Goal: Book appointment/travel/reservation

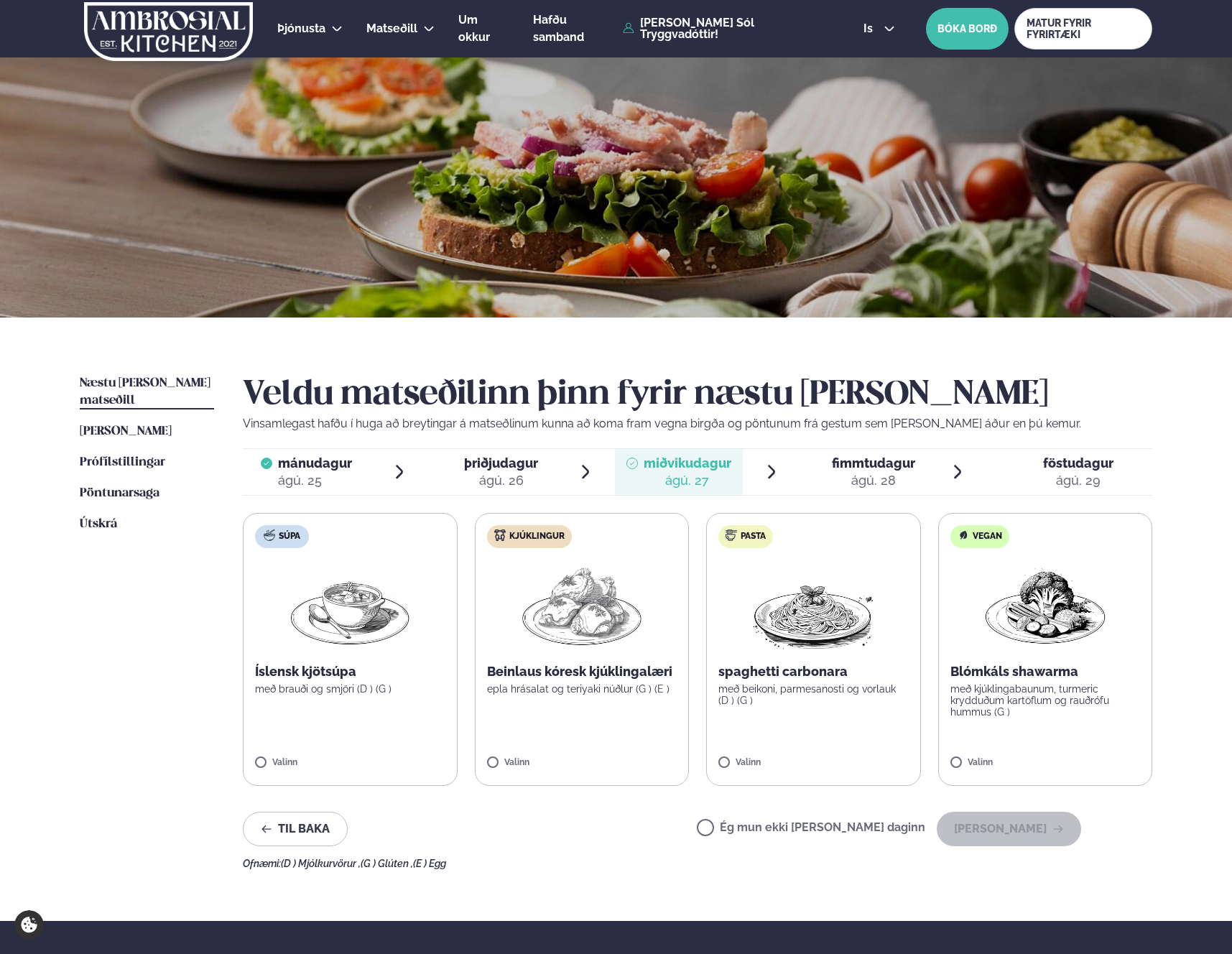
click at [482, 461] on span "þriðjudagur" at bounding box center [501, 463] width 74 height 15
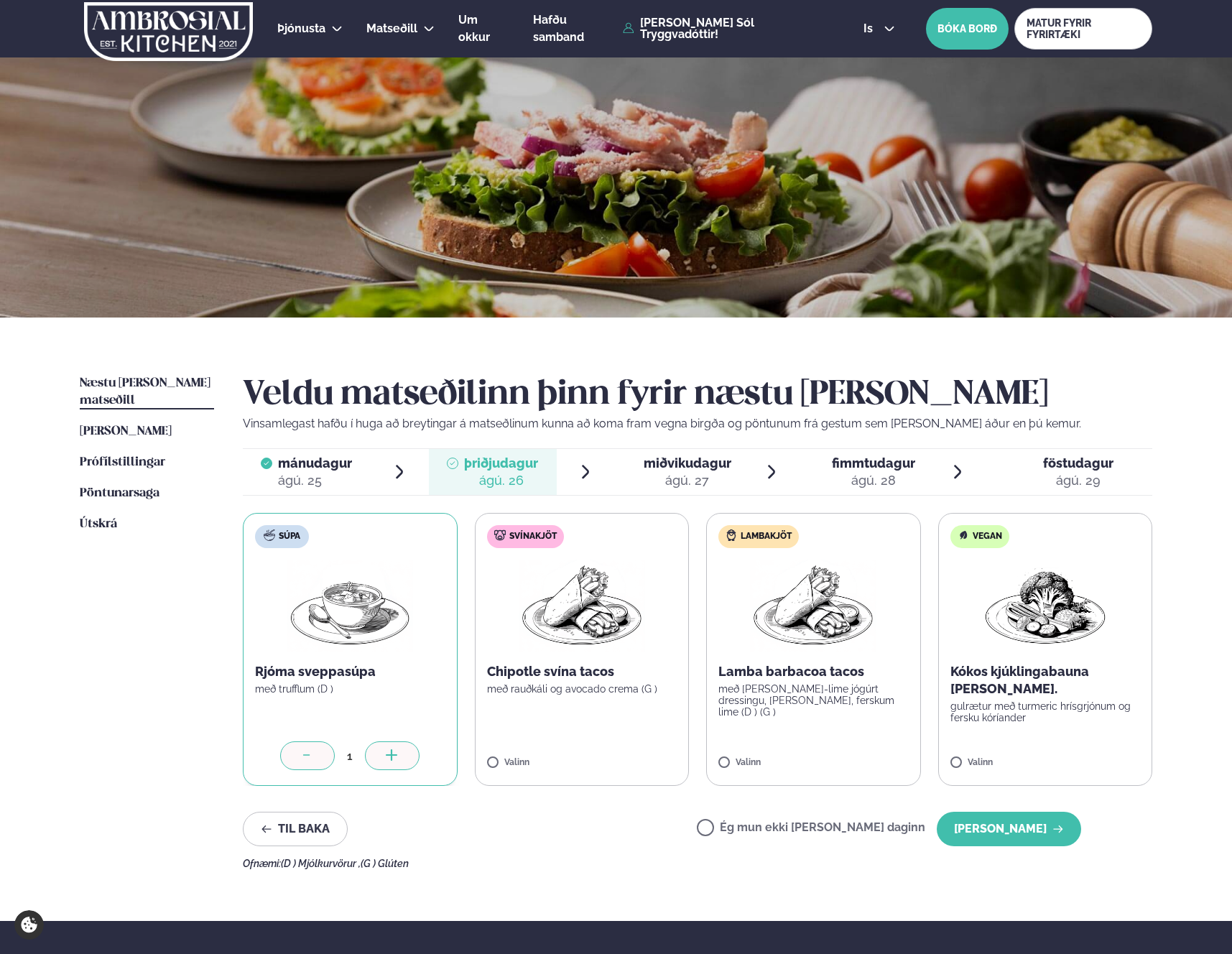
click at [629, 466] on icon at bounding box center [632, 463] width 12 height 12
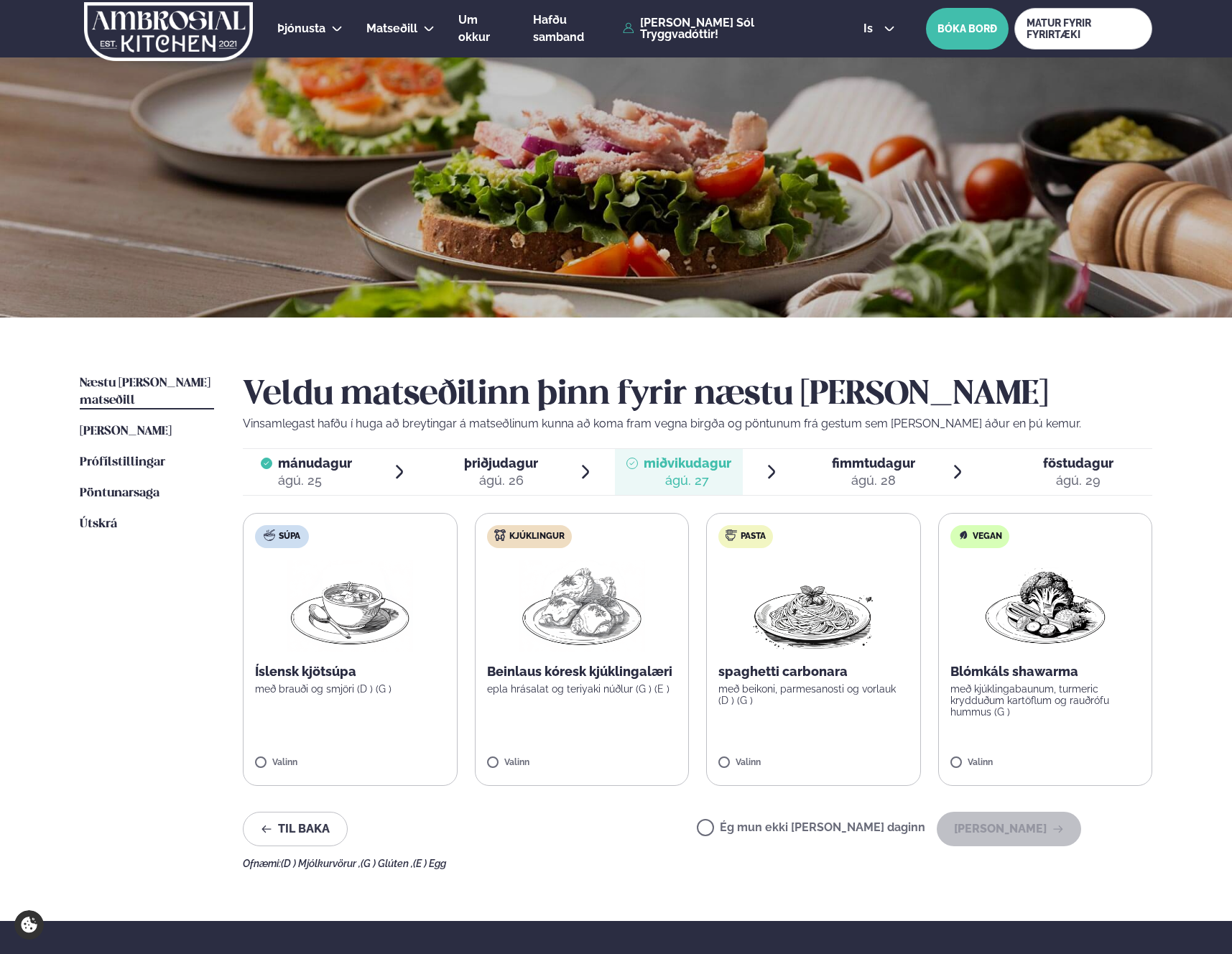
click at [840, 482] on div "ágú. 28" at bounding box center [873, 480] width 83 height 17
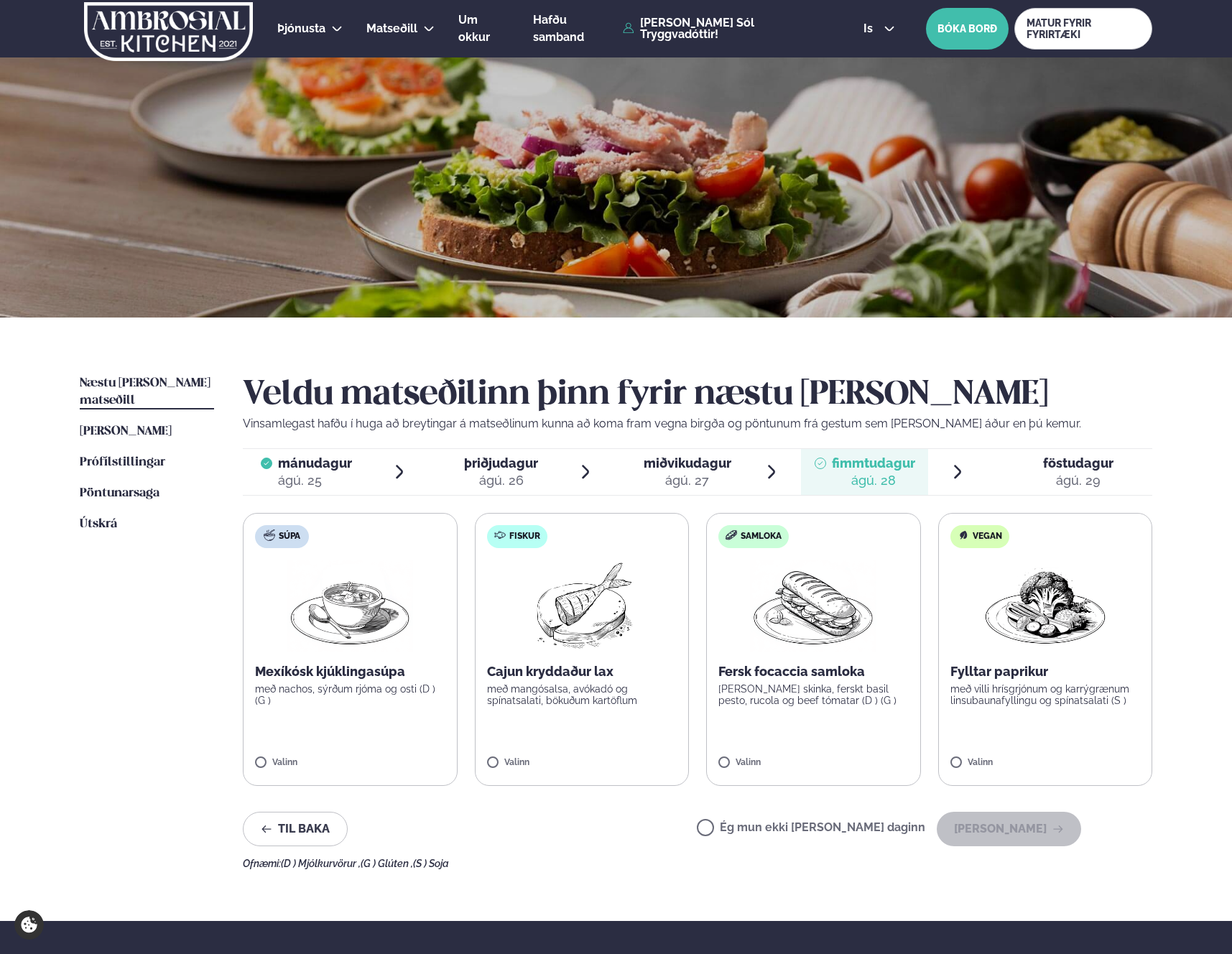
click at [1056, 472] on div "ágú. 29" at bounding box center [1078, 480] width 71 height 17
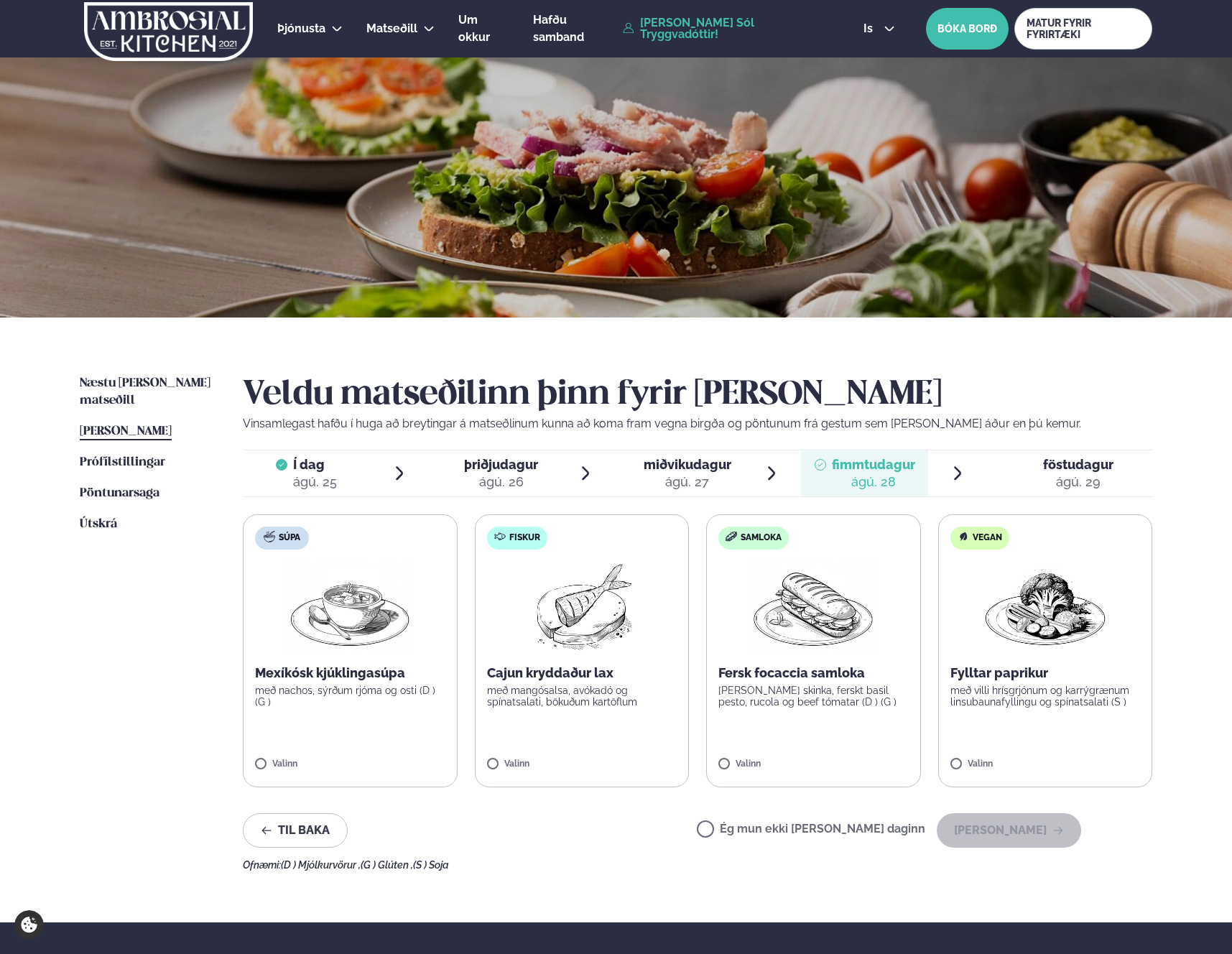
click at [1072, 477] on div "ágú. 29" at bounding box center [1078, 482] width 71 height 17
